Goal: Transaction & Acquisition: Purchase product/service

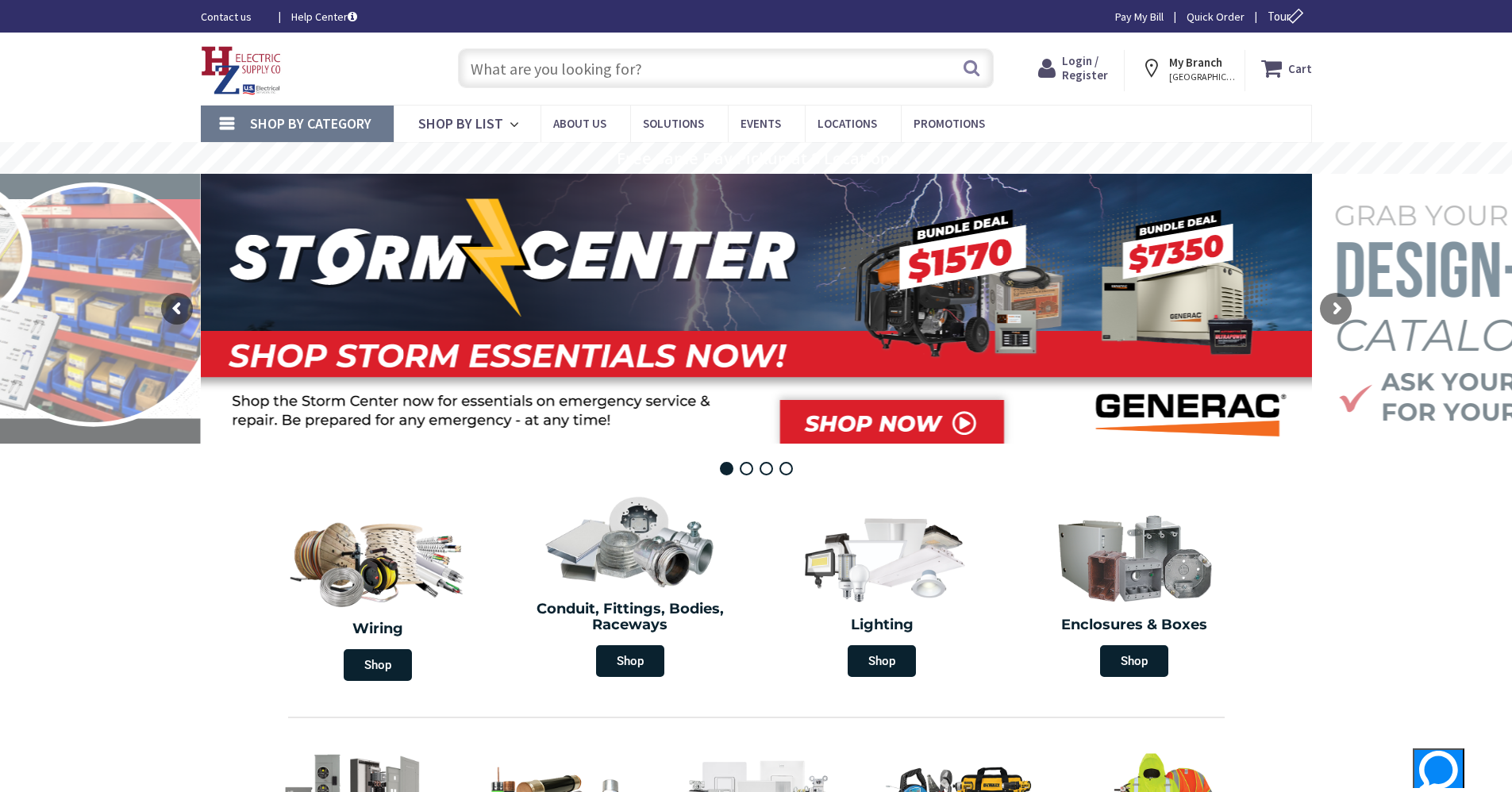
click at [748, 85] on div "Cart My Cart Close You have no items in your shopping cart." at bounding box center [1278, 70] width 67 height 41
click at [748, 71] on icon at bounding box center [1274, 69] width 27 height 28
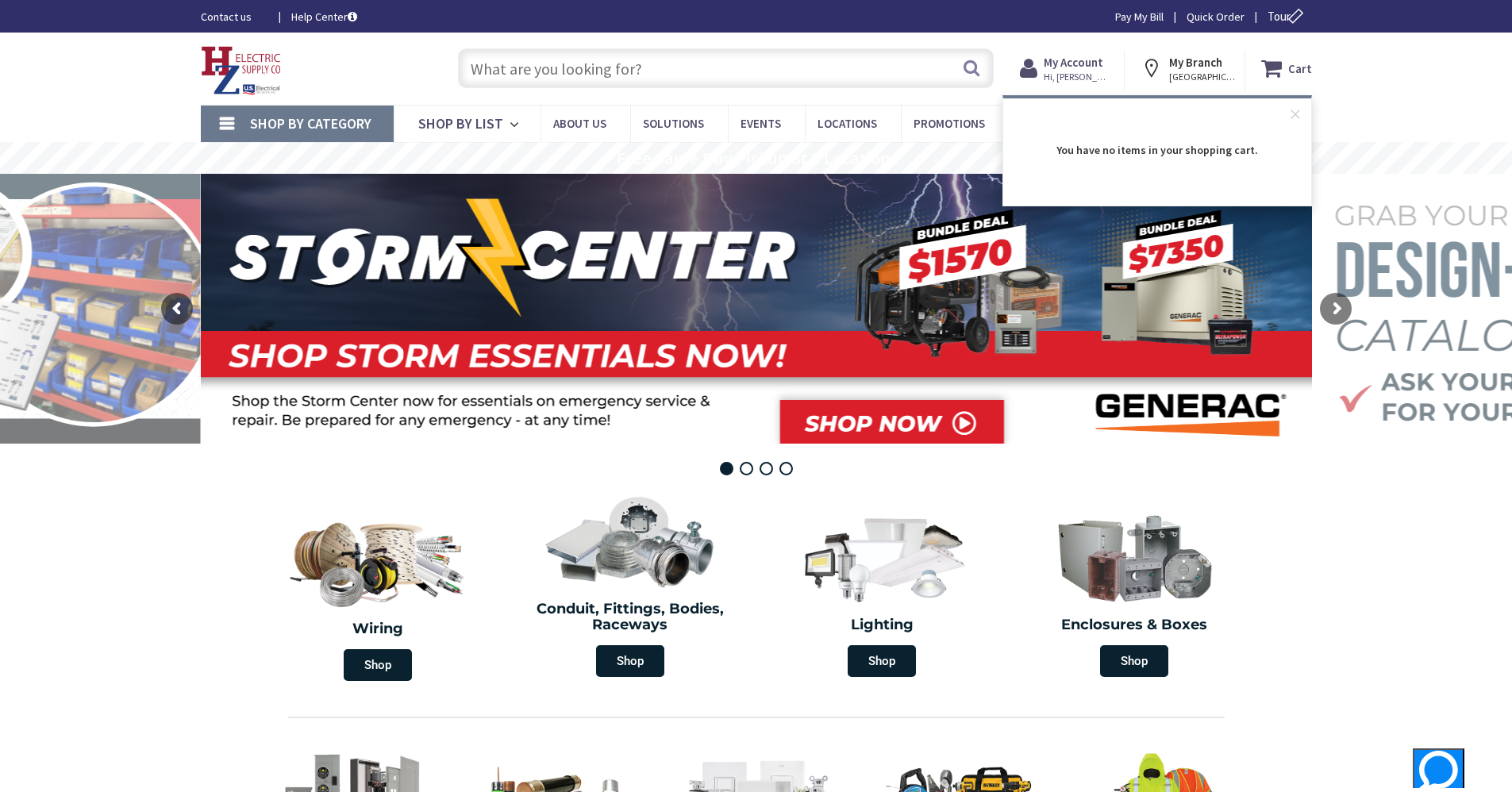
click at [748, 75] on icon at bounding box center [1274, 69] width 27 height 28
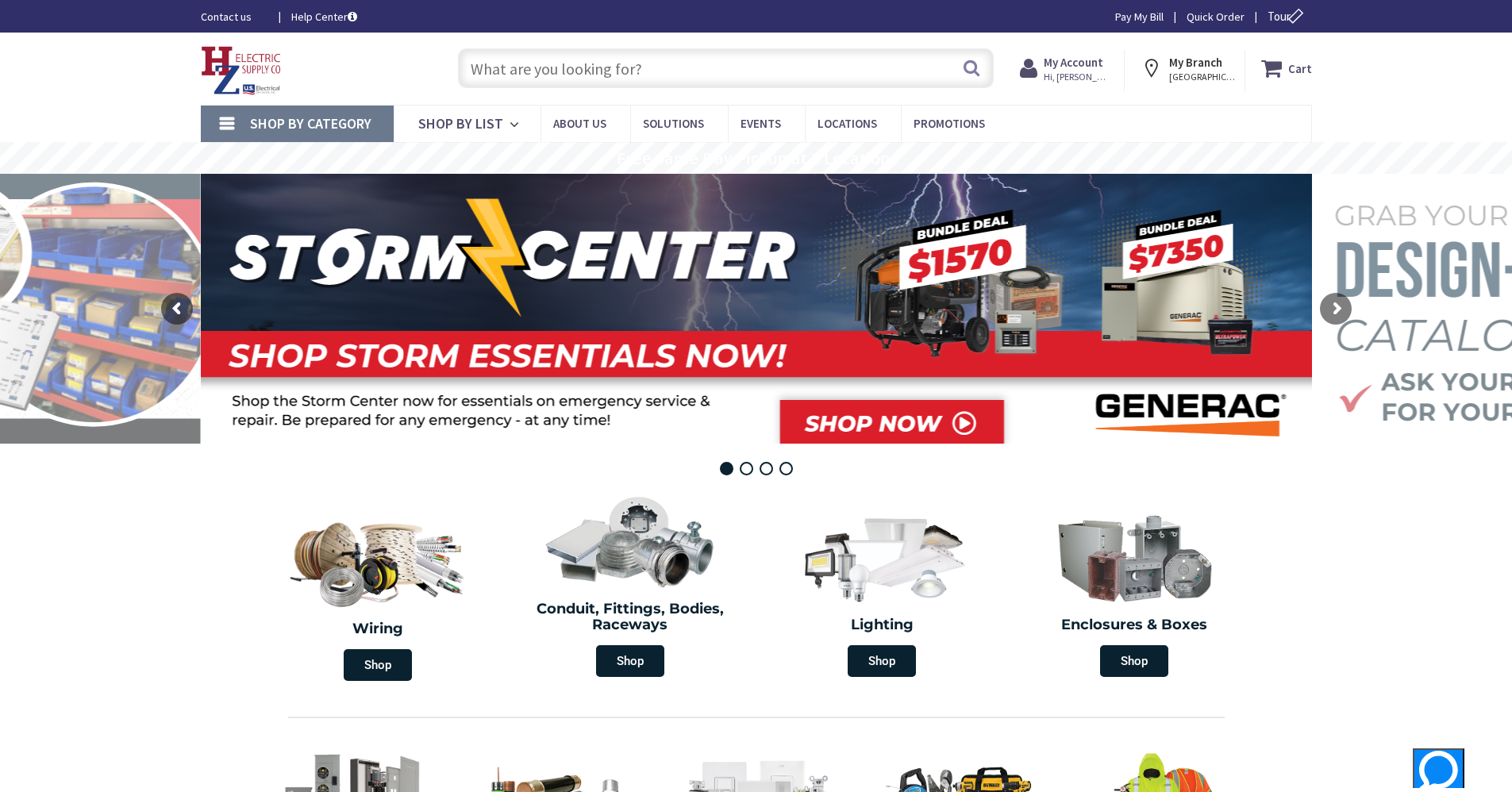
click at [748, 61] on strong "My Account" at bounding box center [1073, 62] width 60 height 15
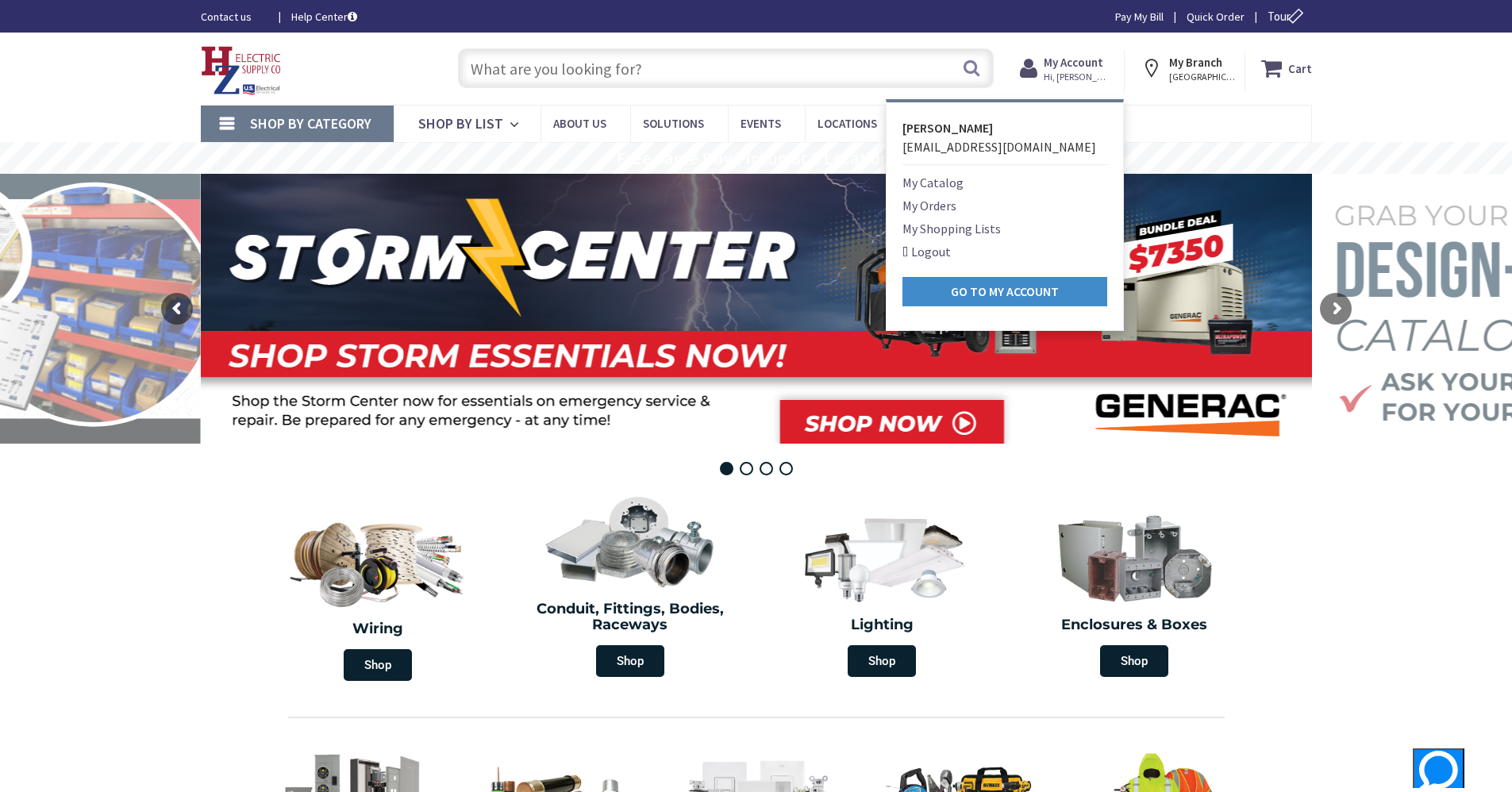
click at [641, 51] on input "text" at bounding box center [726, 68] width 536 height 40
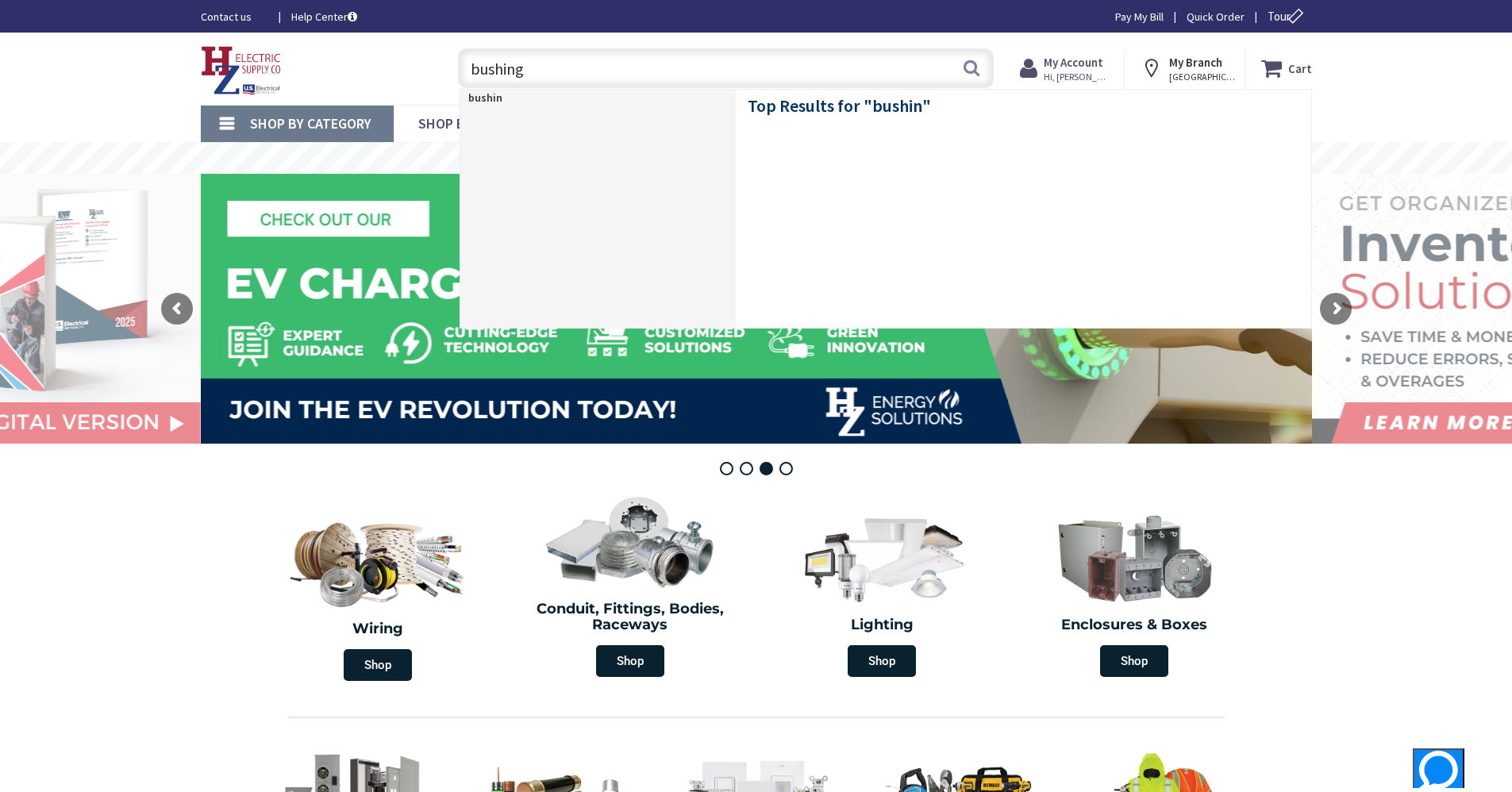
type input "bushings"
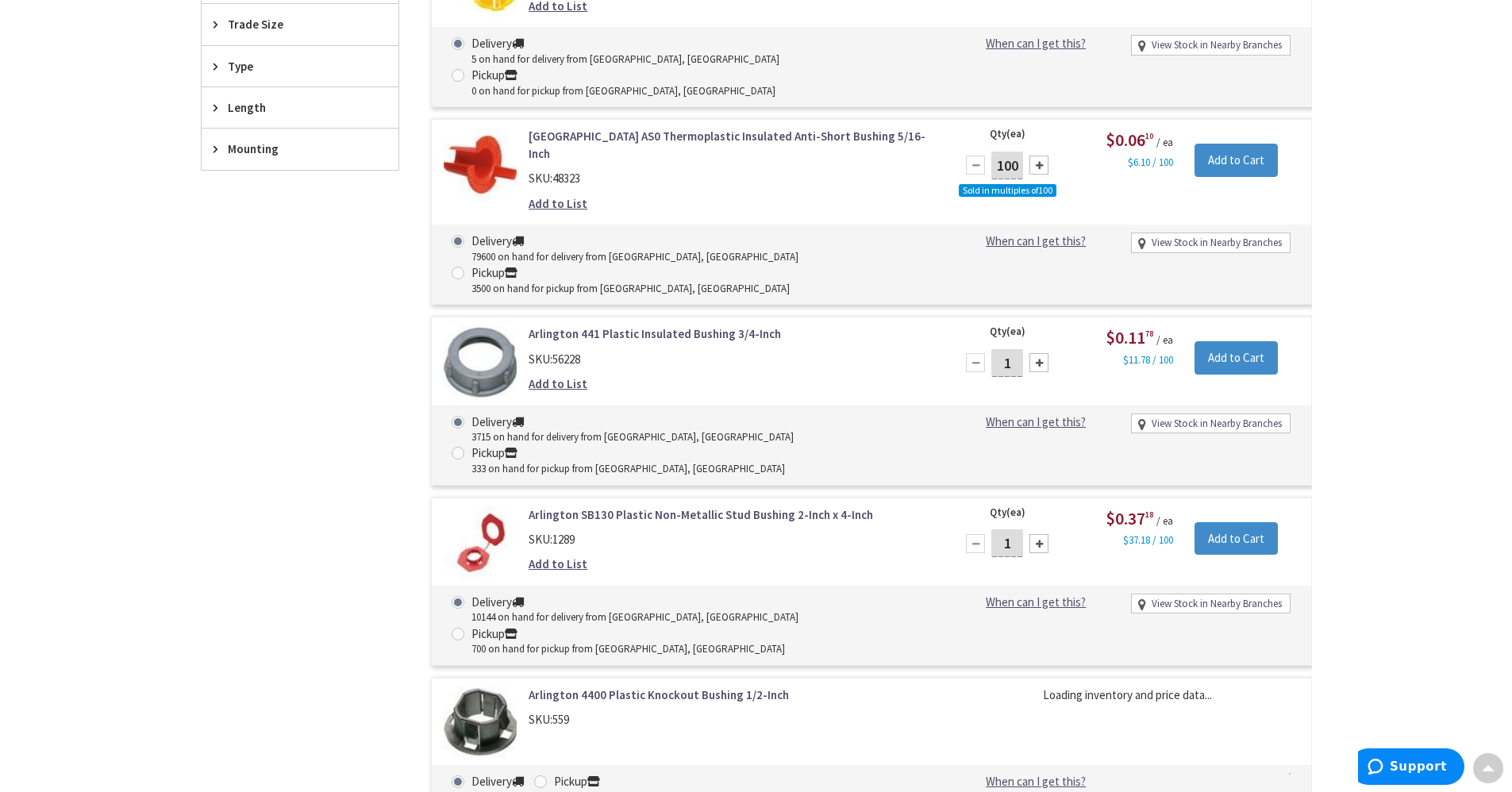
click at [1044, 353] on div at bounding box center [1039, 362] width 19 height 19
type input "2"
click at [1241, 341] on input "Add to Cart" at bounding box center [1236, 357] width 84 height 33
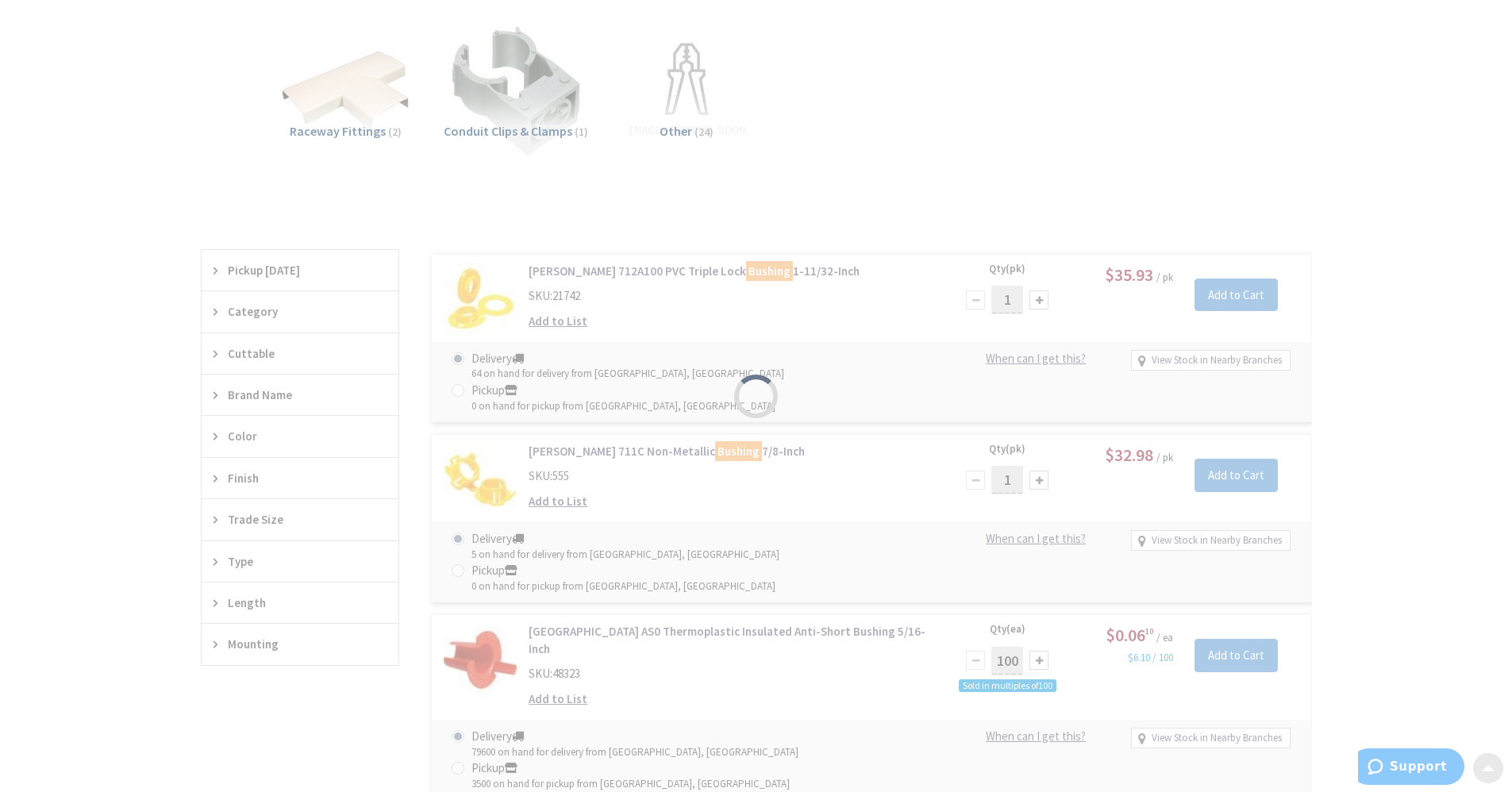
scroll to position [82, 0]
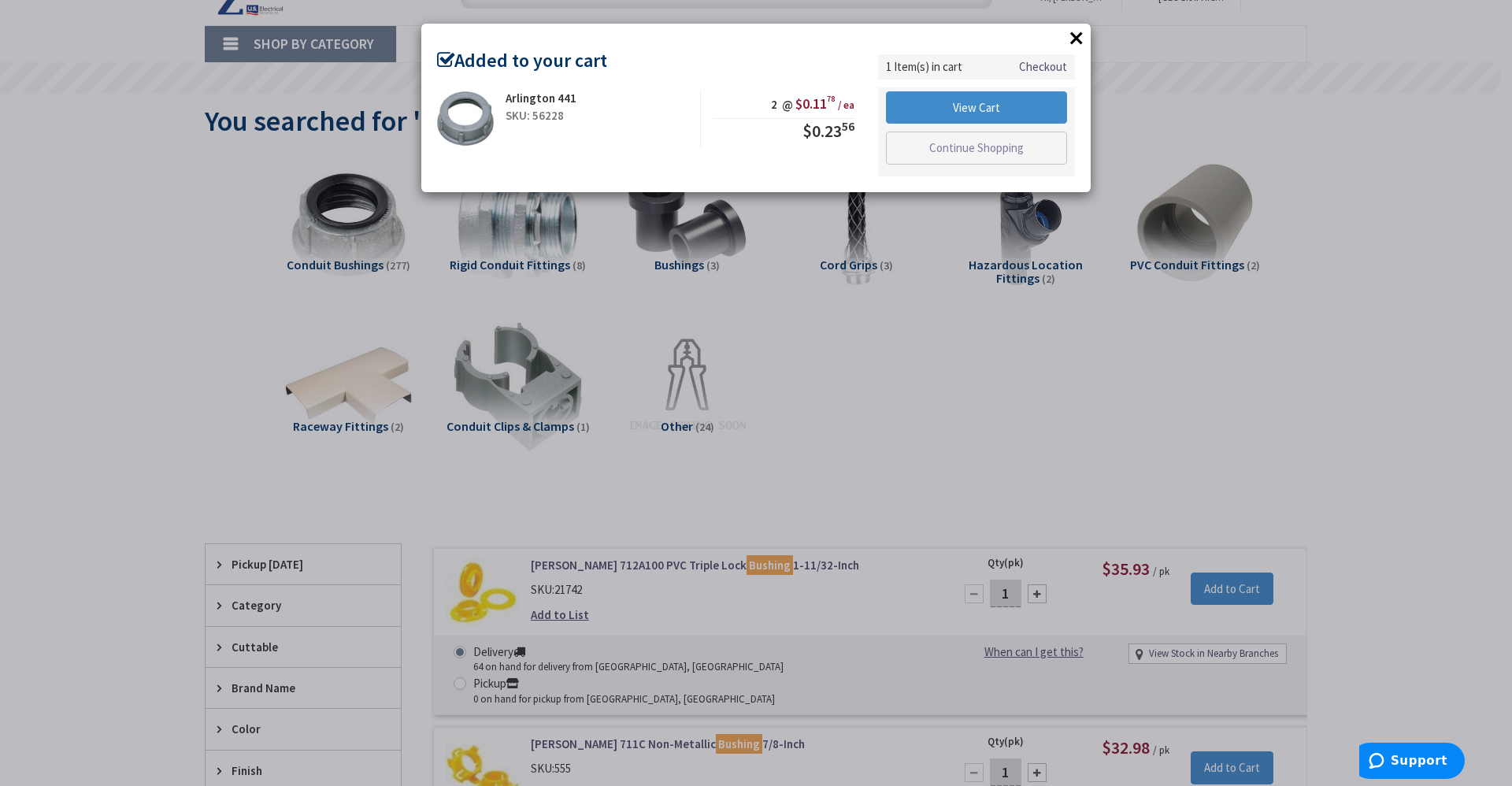
click at [1075, 41] on button "×" at bounding box center [1077, 37] width 24 height 24
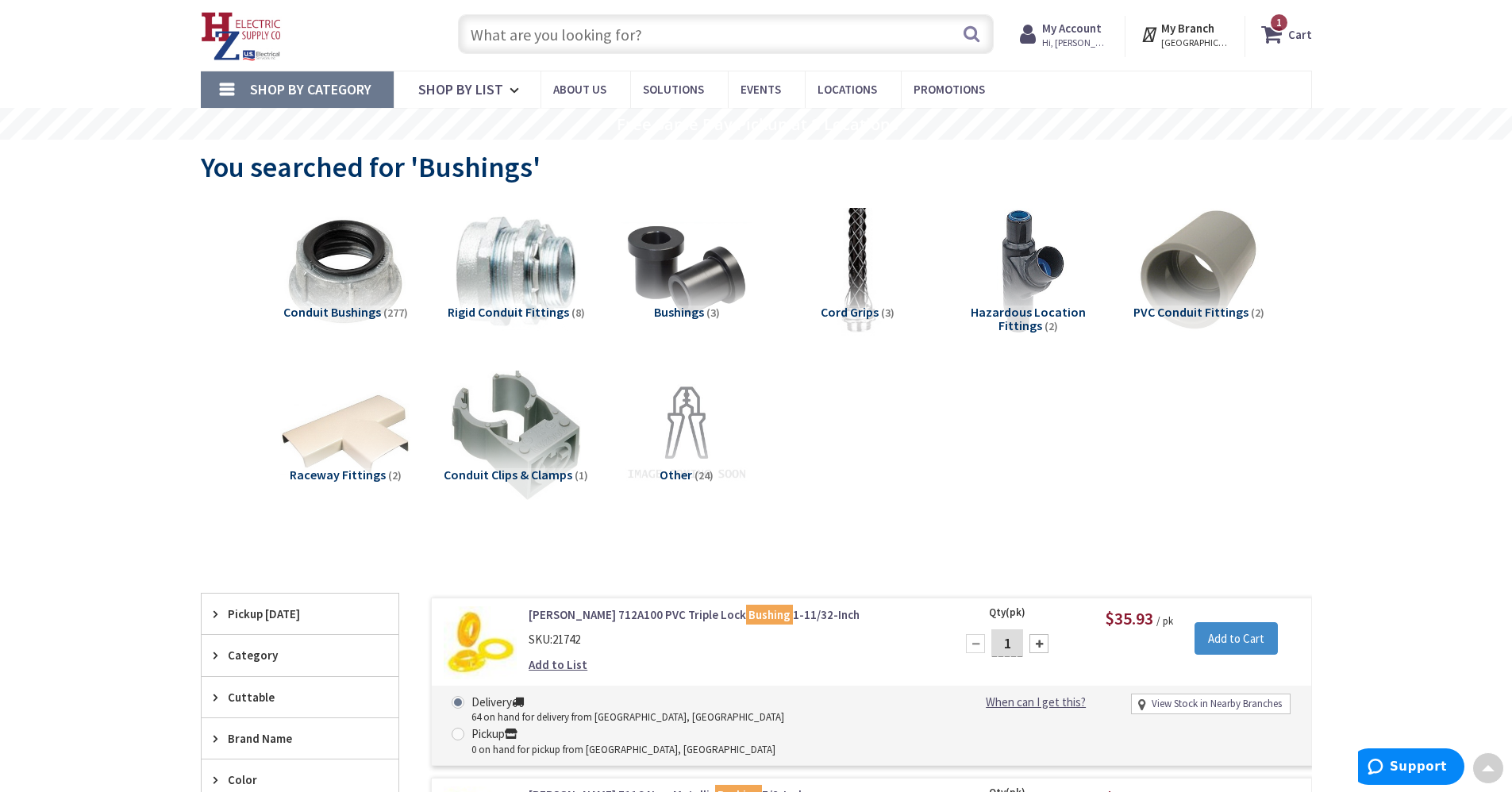
scroll to position [0, 0]
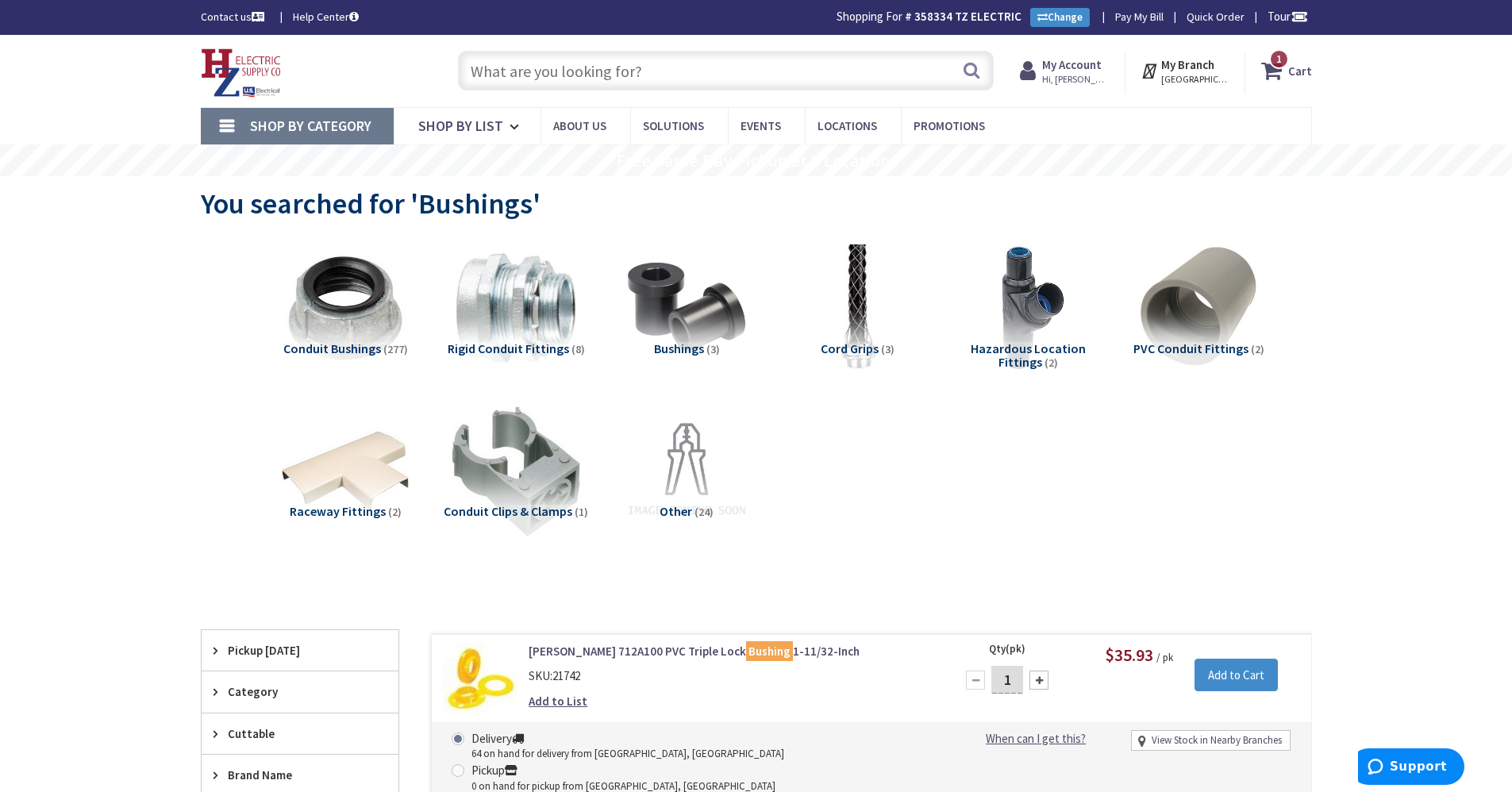
click at [1282, 69] on icon at bounding box center [1274, 70] width 27 height 28
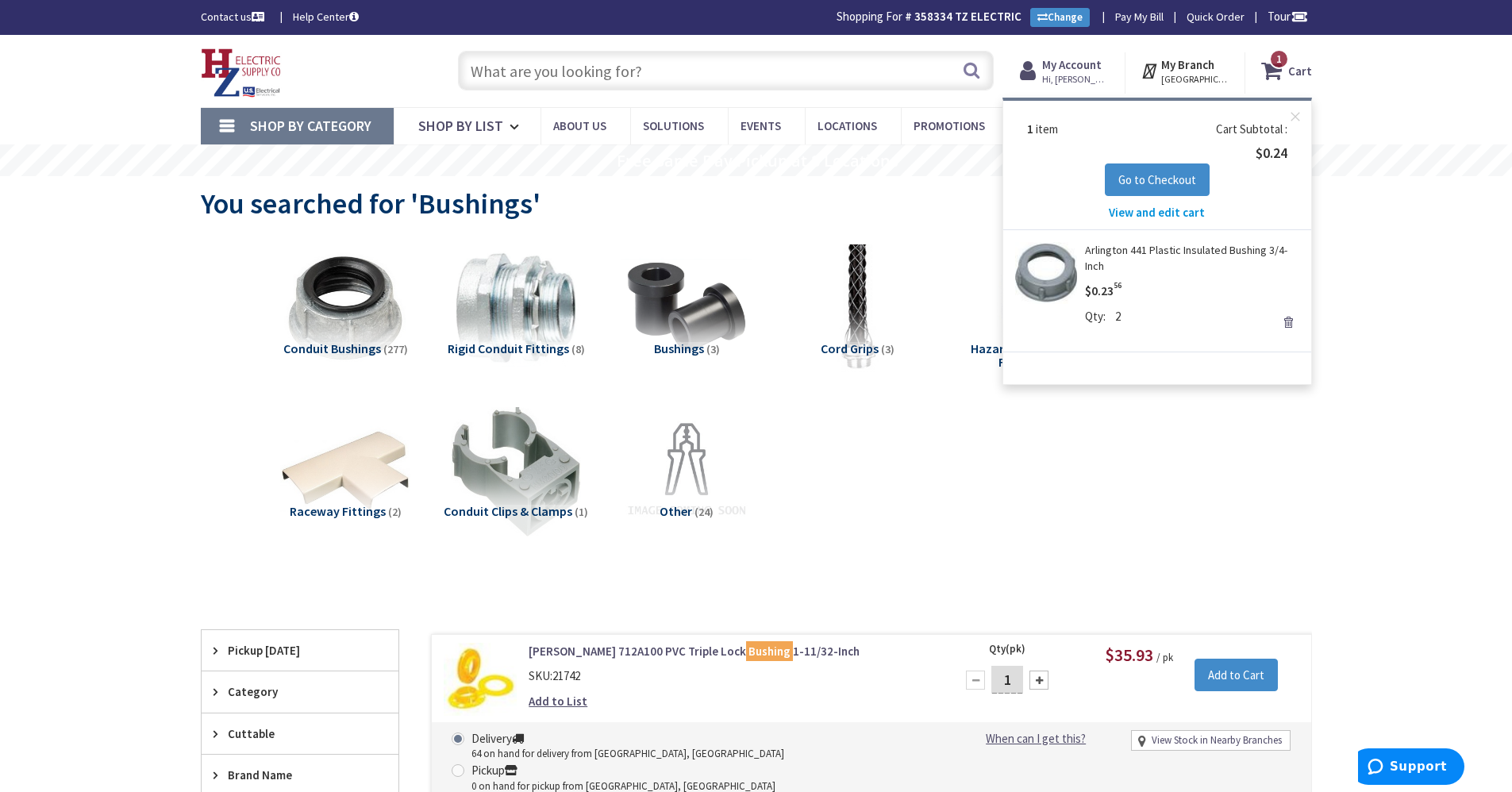
click at [1157, 159] on div "$0.24" at bounding box center [1157, 153] width 260 height 20
click at [1167, 172] on span "Go to Checkout" at bounding box center [1156, 179] width 77 height 15
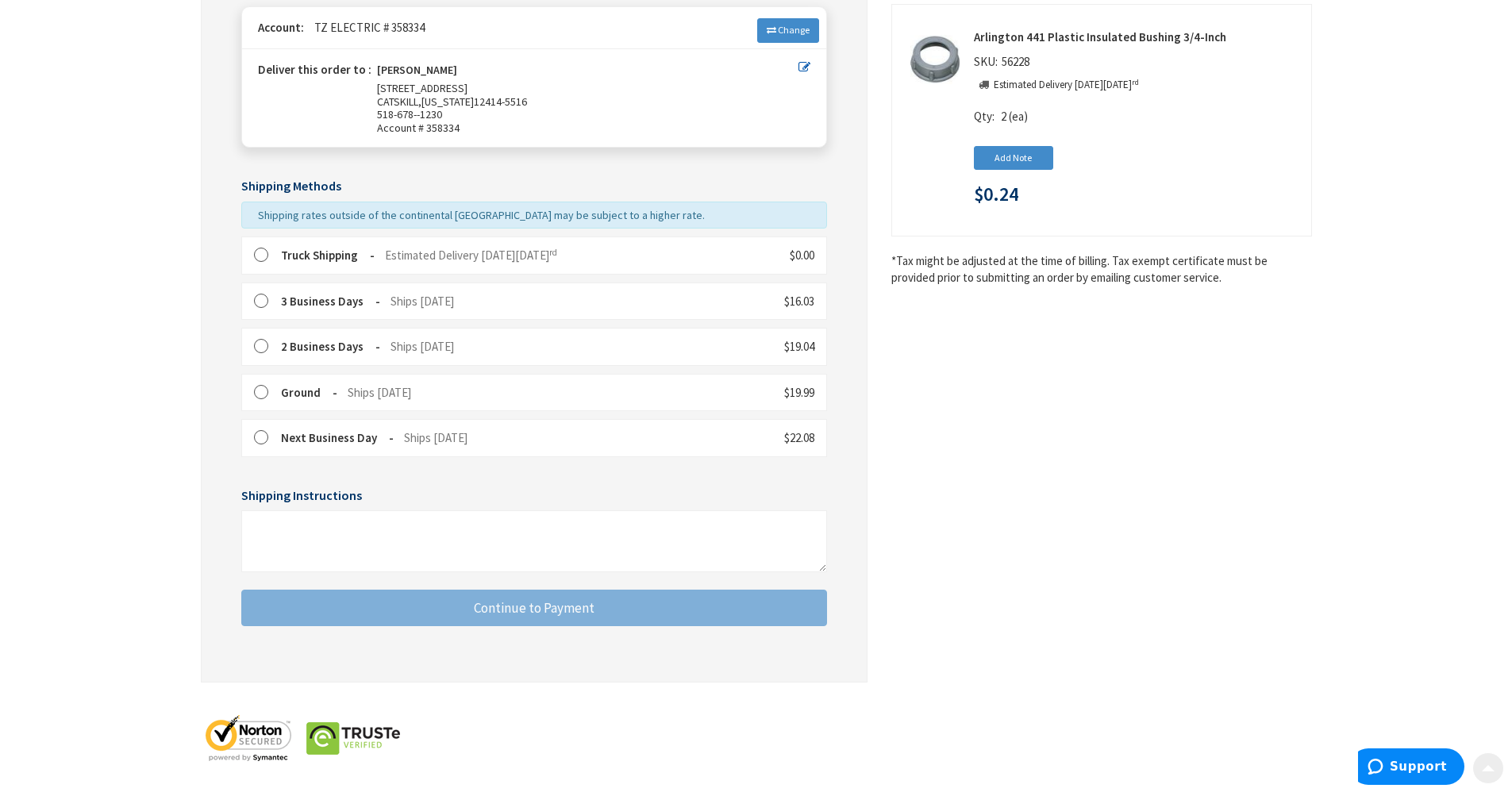
scroll to position [232, 0]
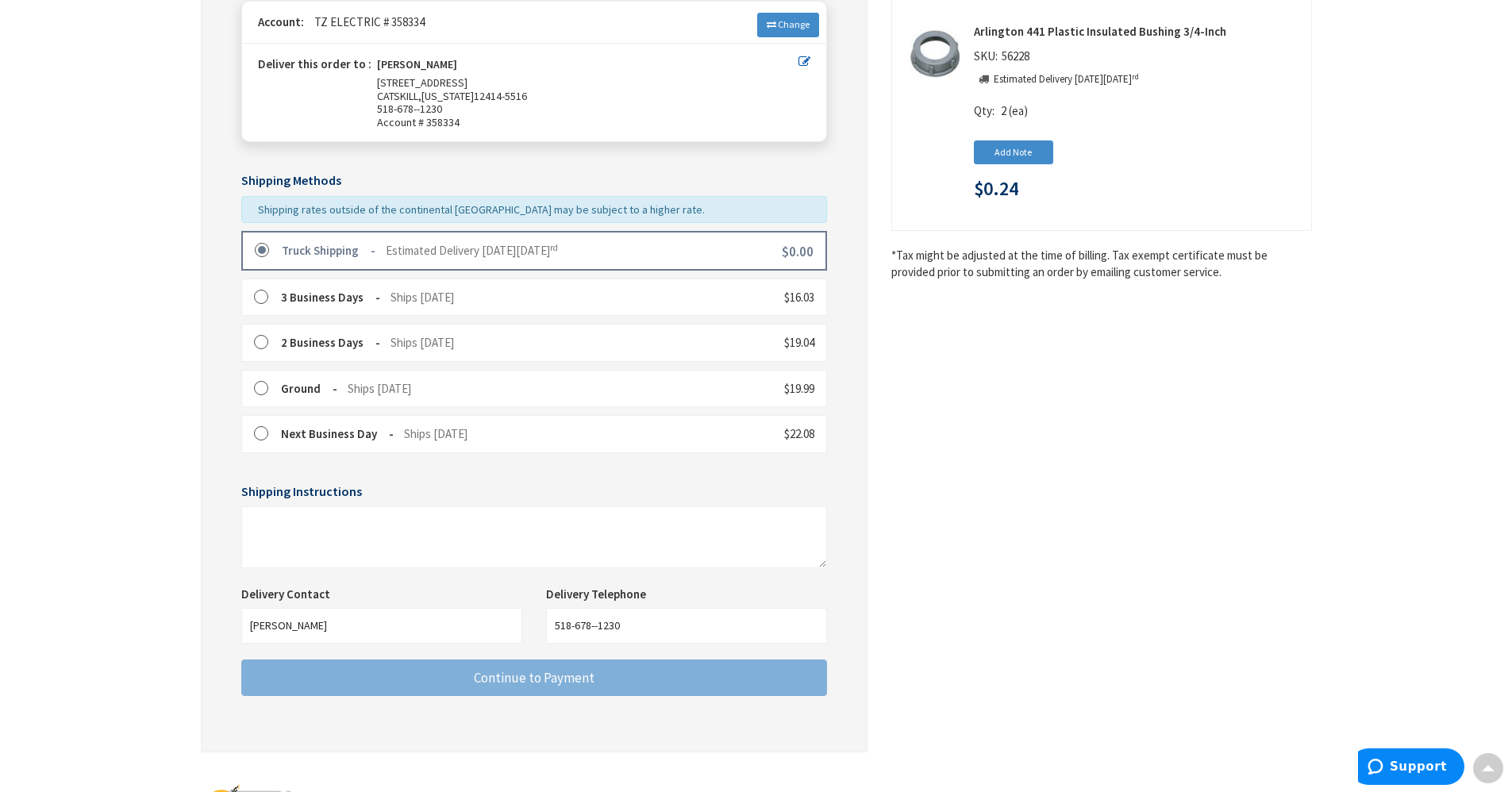
click at [407, 245] on span "Estimated Delivery on Wednesday, September 3 rd" at bounding box center [471, 250] width 172 height 15
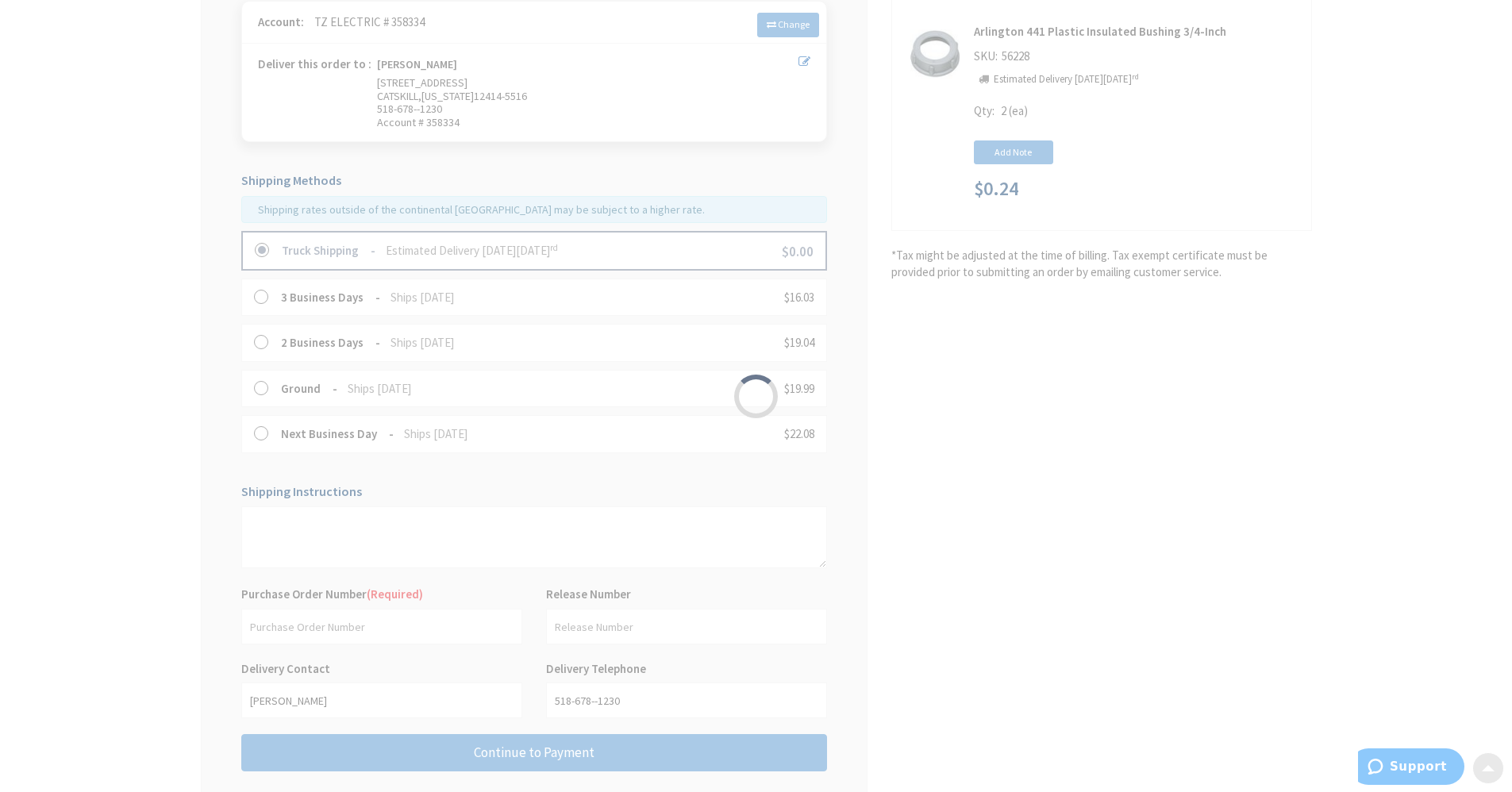
click at [369, 636] on div "Please wait..." at bounding box center [756, 396] width 1512 height 792
click at [380, 623] on div "Please wait..." at bounding box center [756, 396] width 1512 height 792
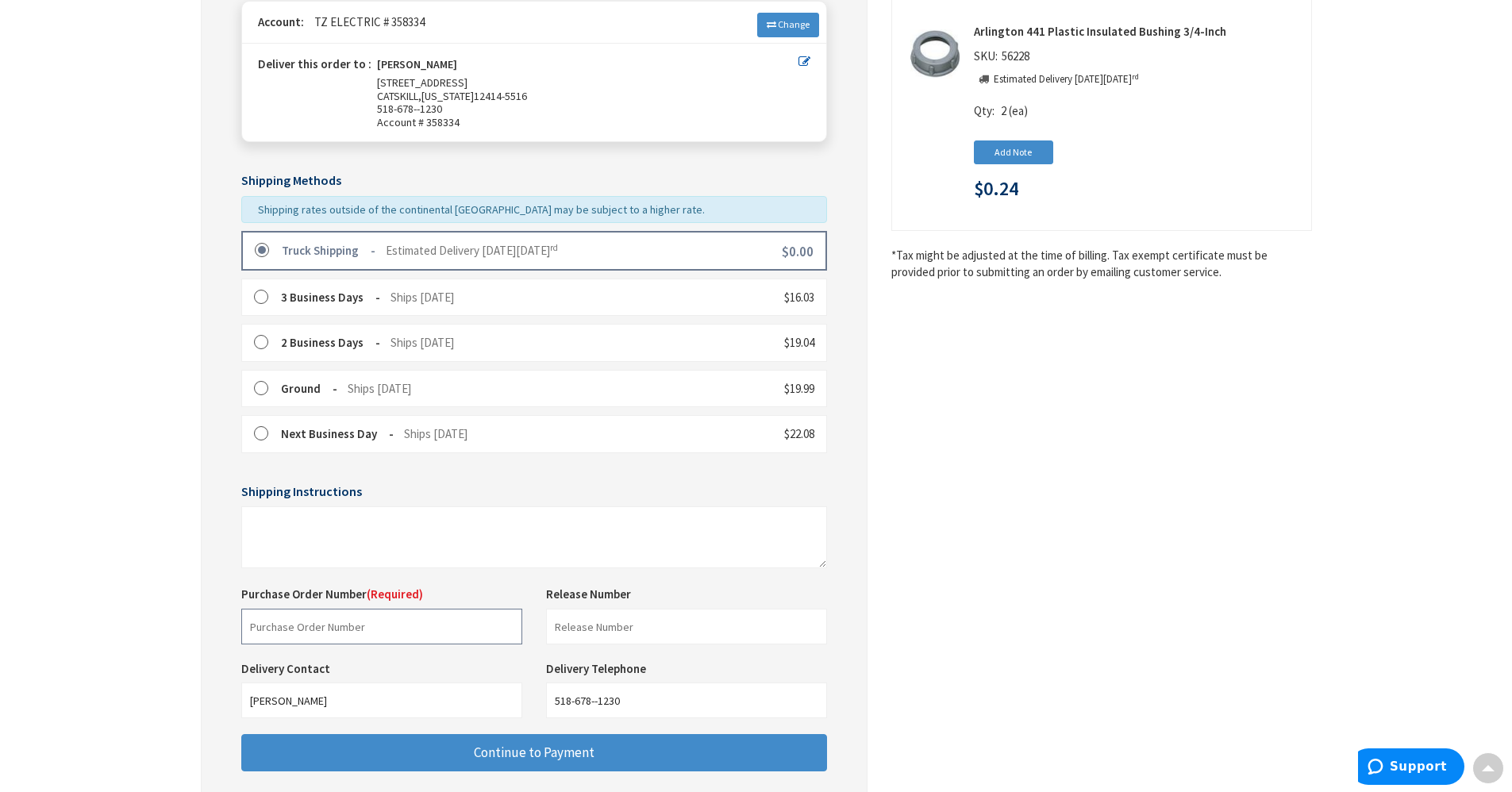
click at [361, 631] on input "text" at bounding box center [382, 626] width 281 height 36
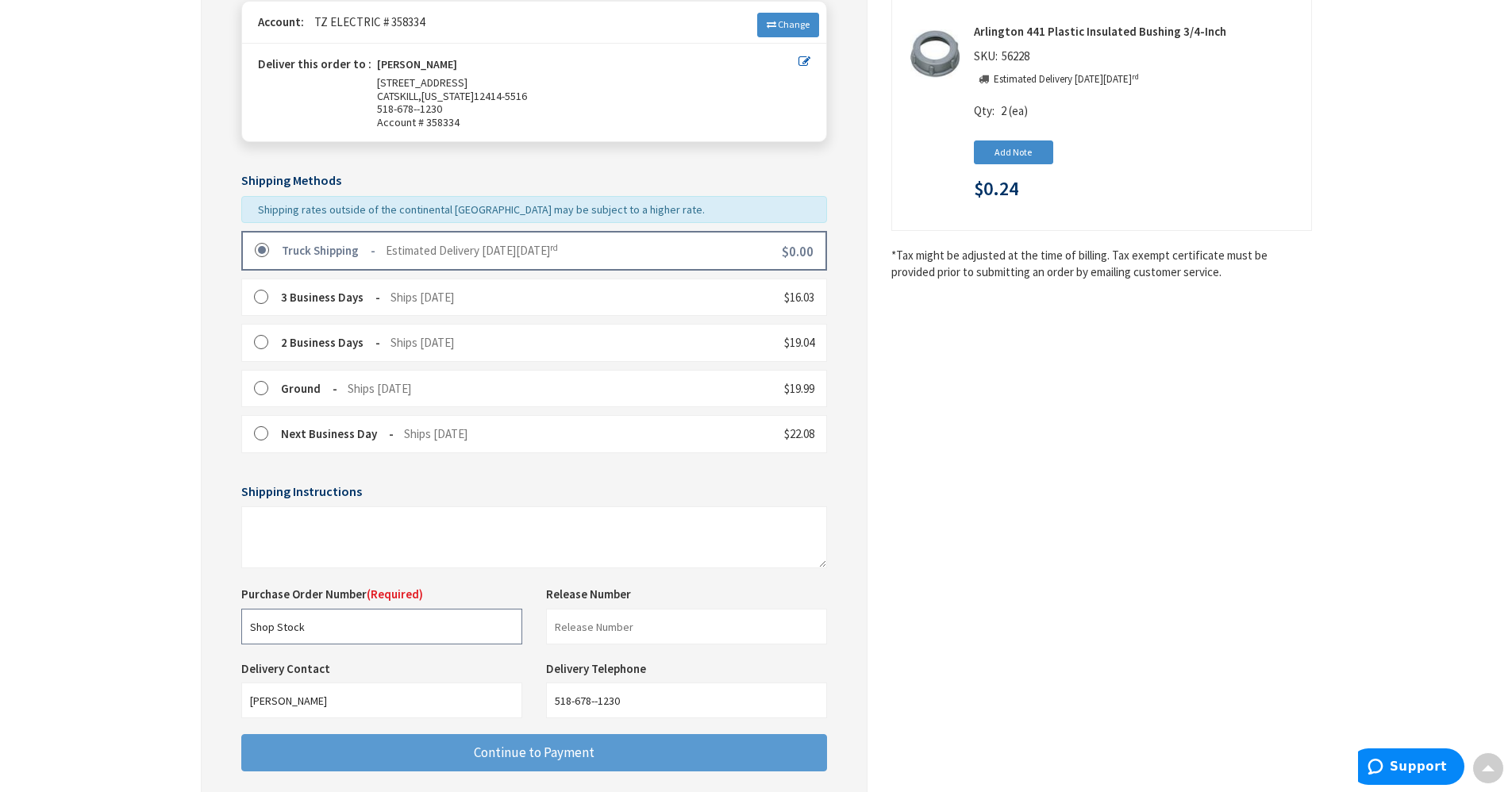
type input "Shop Stock"
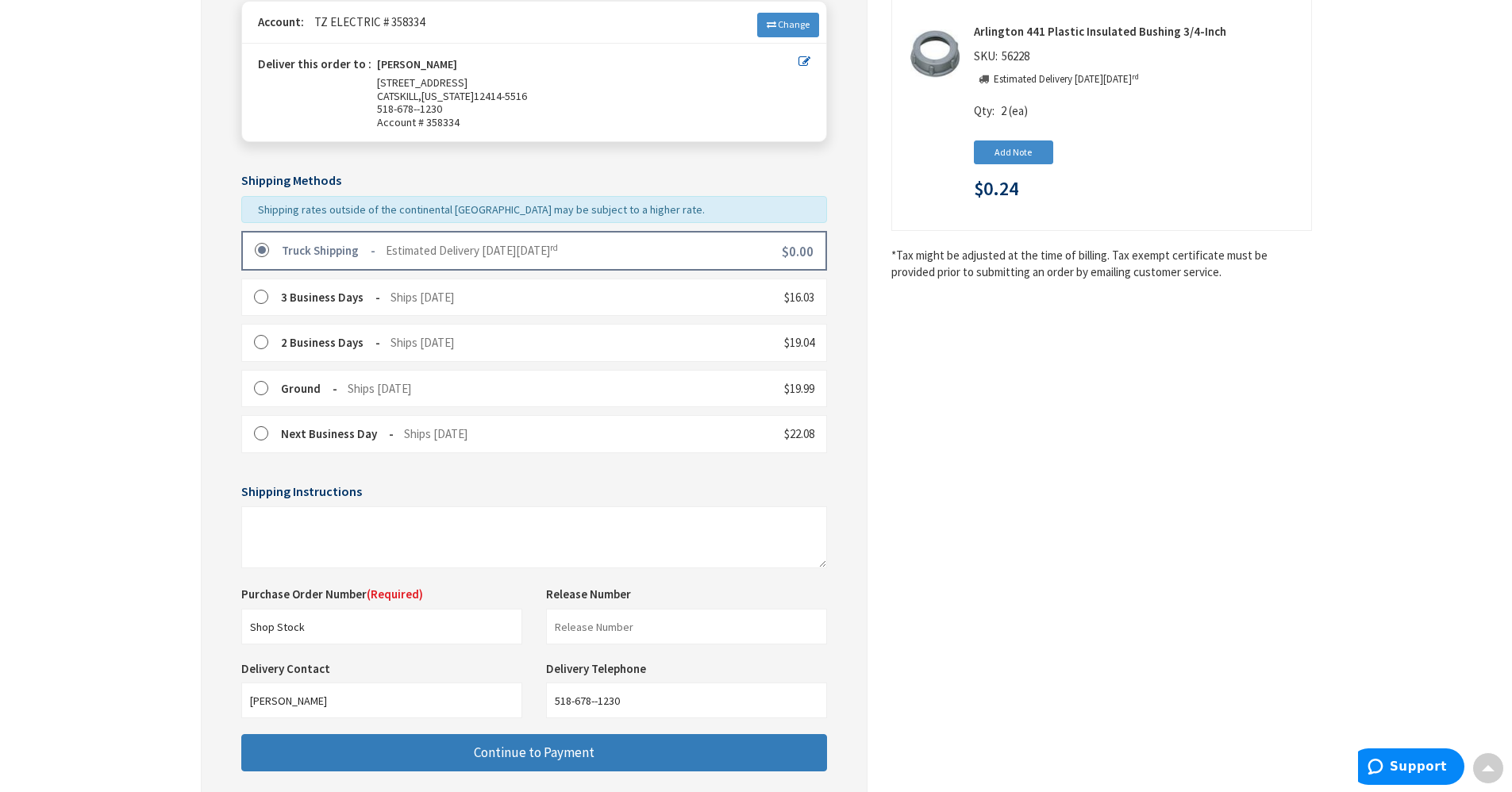
click at [432, 751] on button "Continue to Payment" at bounding box center [534, 753] width 586 height 37
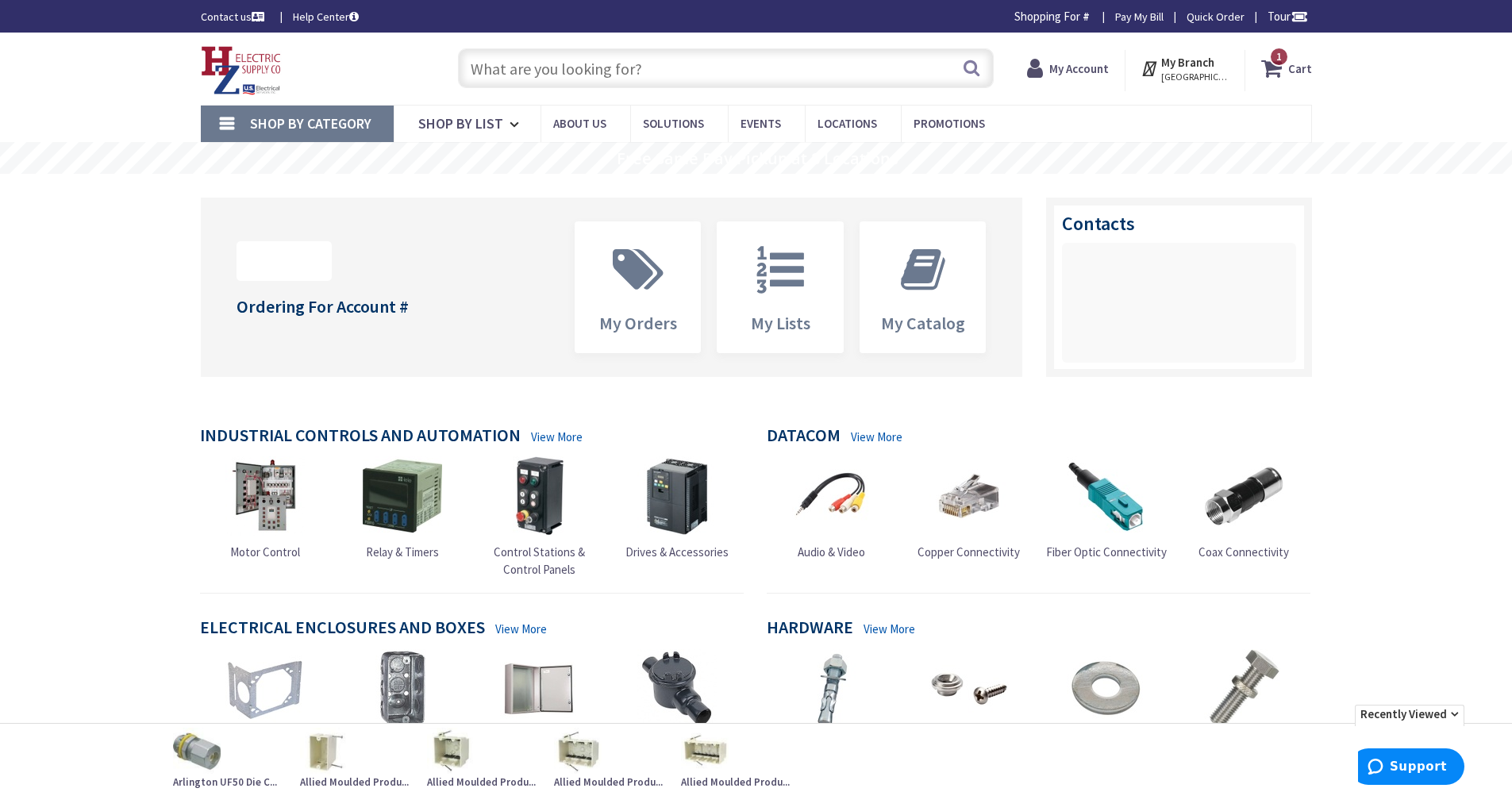
click at [1283, 76] on icon at bounding box center [1274, 69] width 27 height 28
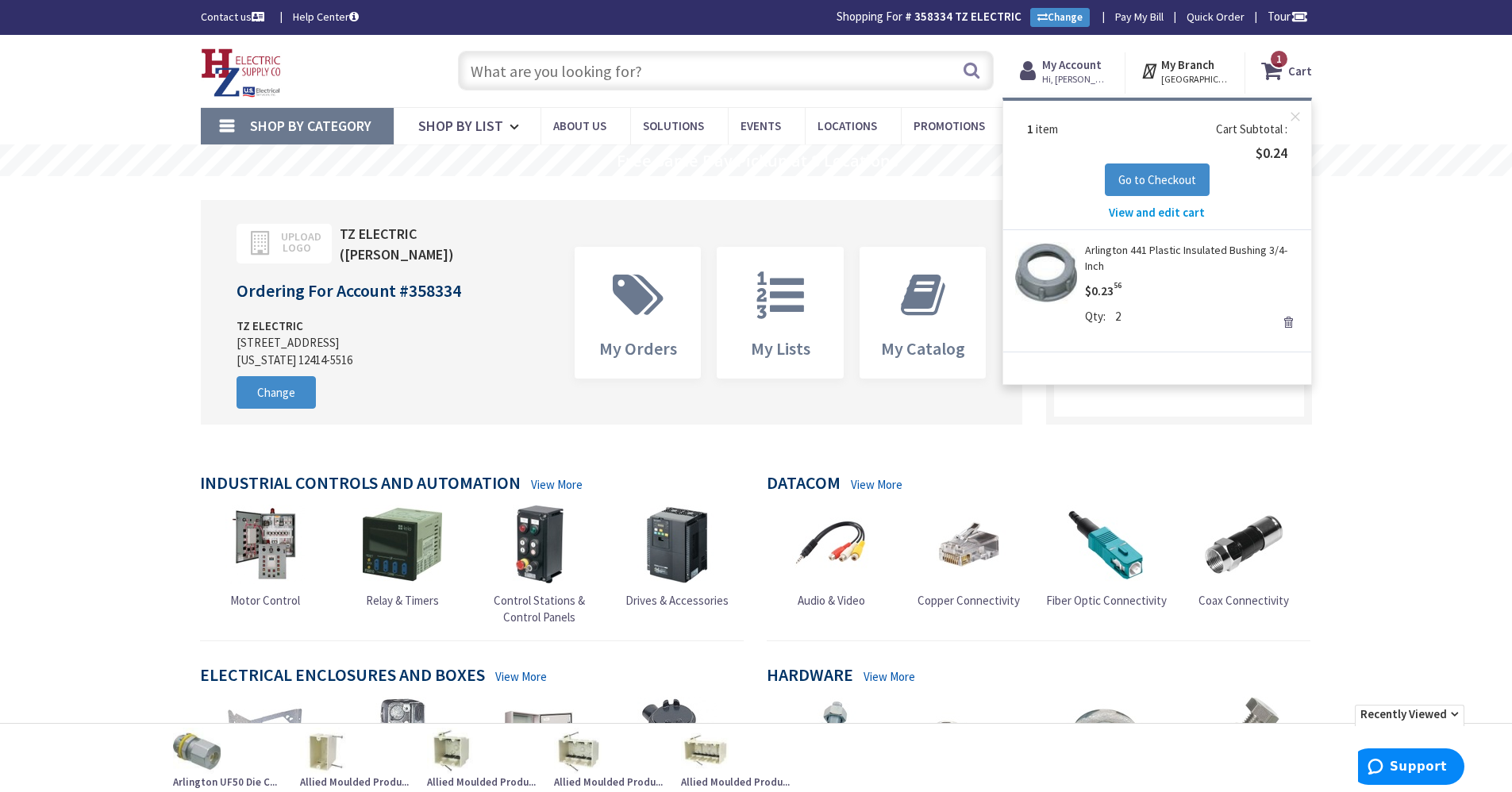
click at [1290, 317] on link "Remove" at bounding box center [1288, 322] width 22 height 22
